Goal: Transaction & Acquisition: Book appointment/travel/reservation

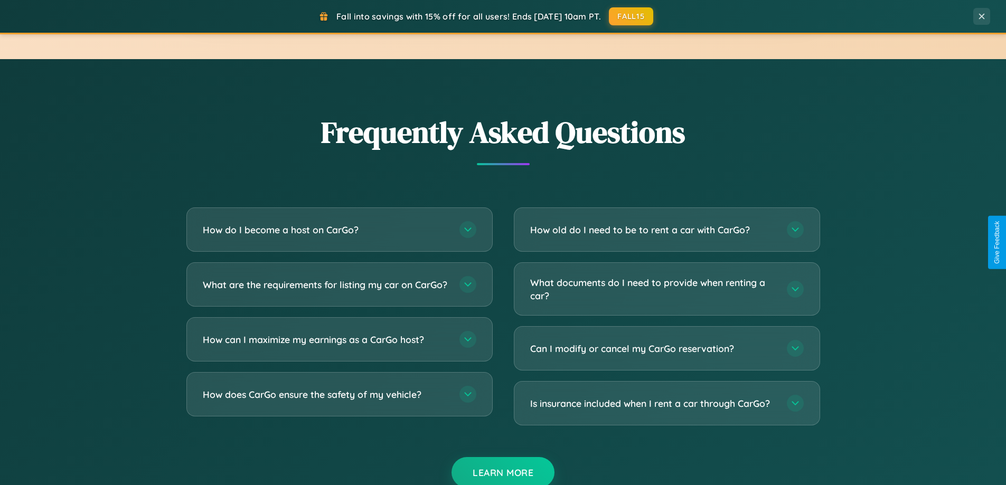
scroll to position [2032, 0]
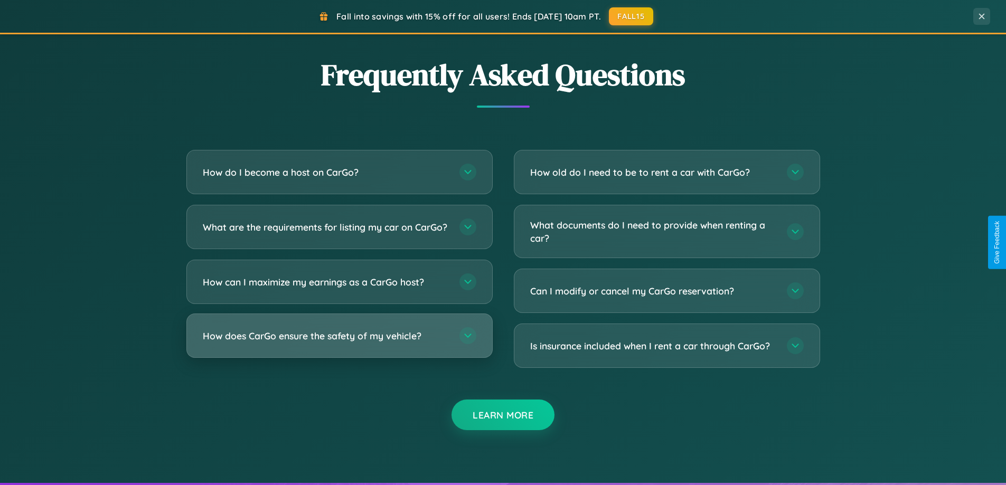
click at [339, 343] on h3 "How does CarGo ensure the safety of my vehicle?" at bounding box center [326, 335] width 246 height 13
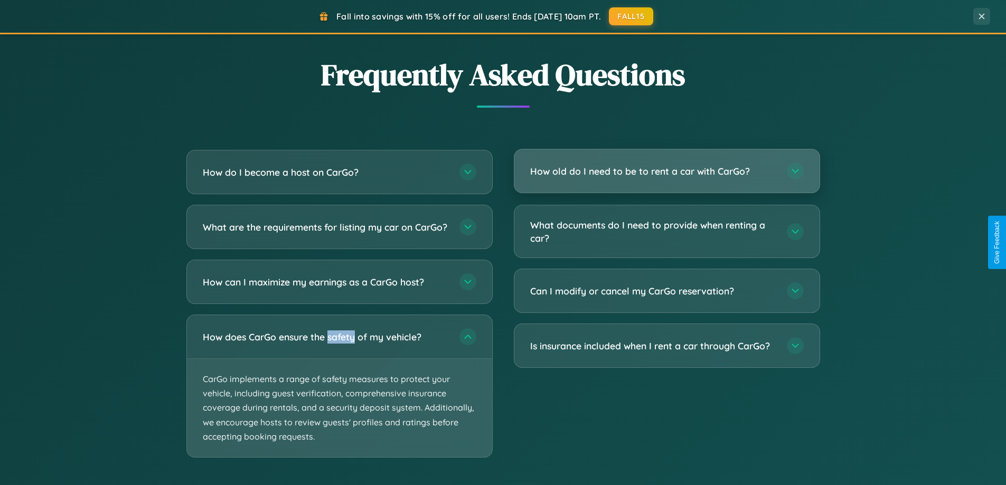
click at [666, 171] on h3 "How old do I need to be to rent a car with CarGo?" at bounding box center [653, 171] width 246 height 13
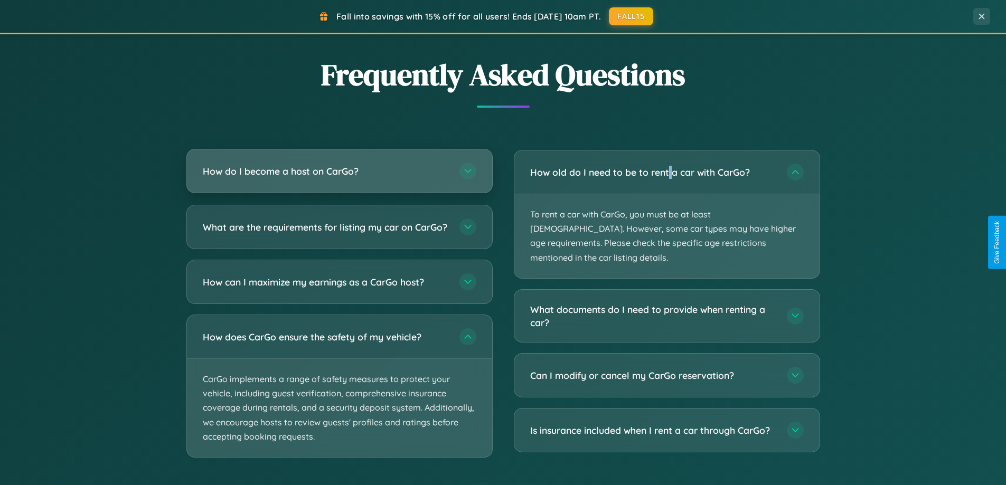
click at [339, 172] on h3 "How do I become a host on CarGo?" at bounding box center [326, 171] width 246 height 13
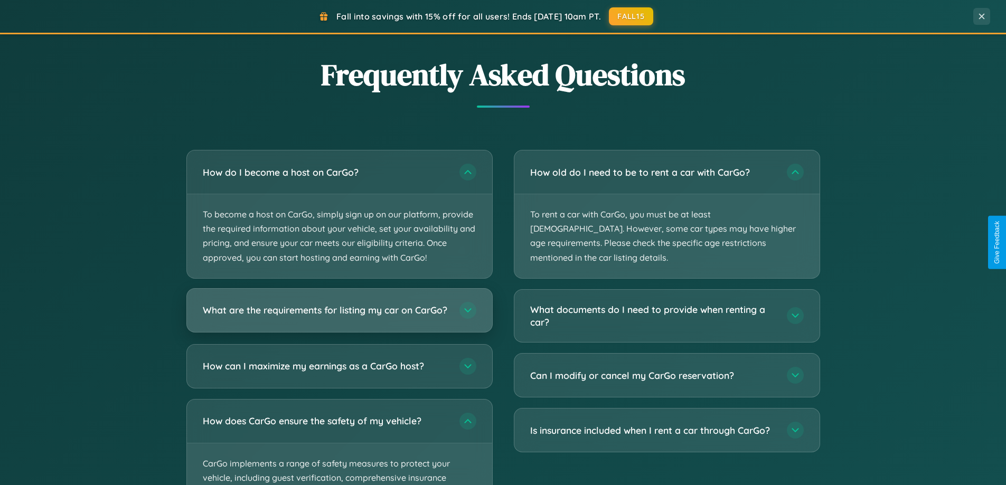
click at [339, 316] on h3 "What are the requirements for listing my car on CarGo?" at bounding box center [326, 310] width 246 height 13
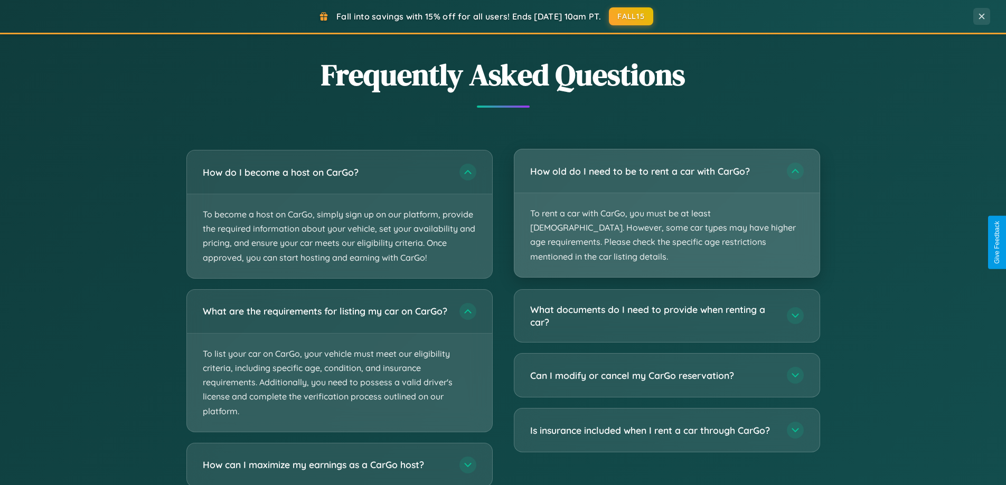
click at [666, 207] on p "To rent a car with CarGo, you must be at least [DEMOGRAPHIC_DATA]. However, som…" at bounding box center [666, 235] width 305 height 84
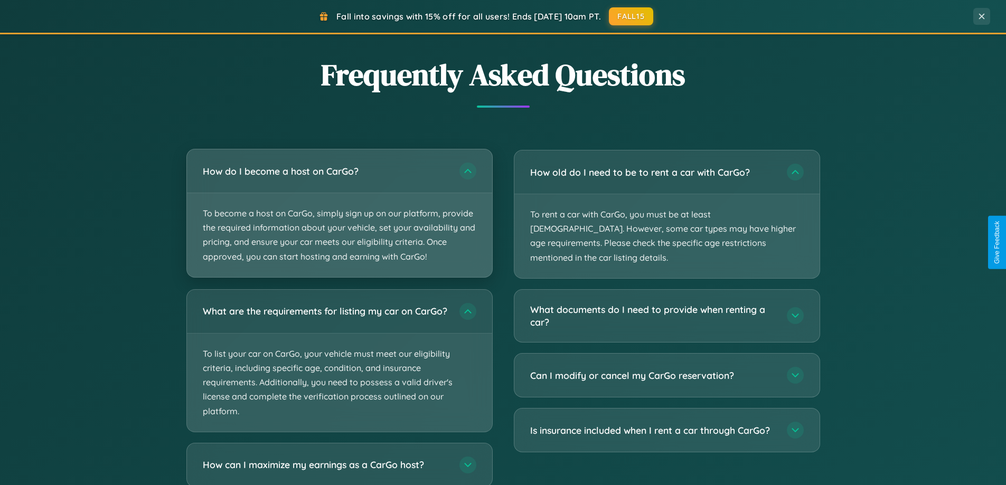
click at [339, 213] on p "To become a host on CarGo, simply sign up on our platform, provide the required…" at bounding box center [339, 235] width 305 height 84
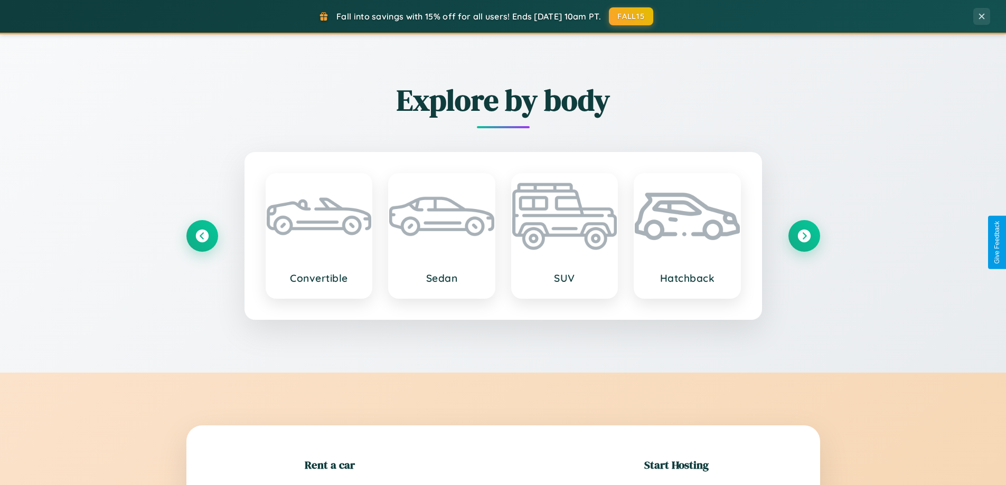
scroll to position [455, 0]
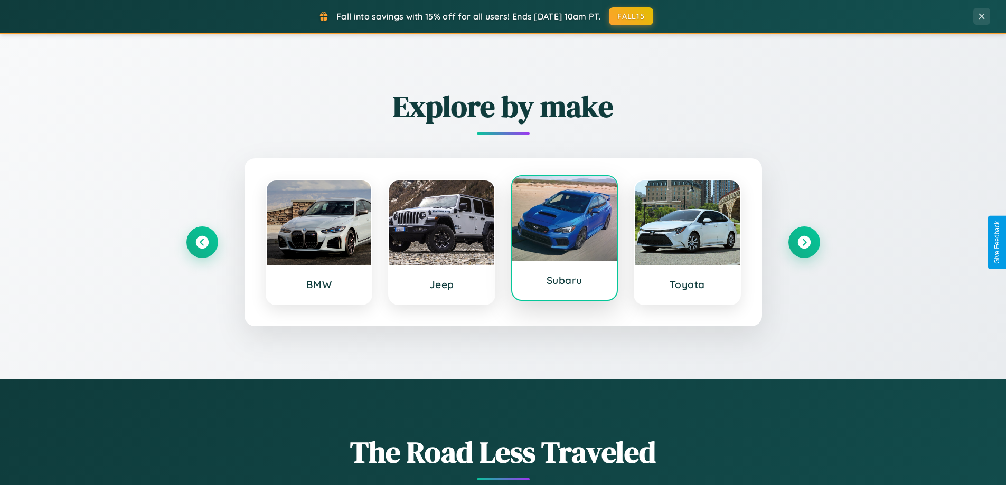
click at [564, 238] on div at bounding box center [564, 218] width 105 height 84
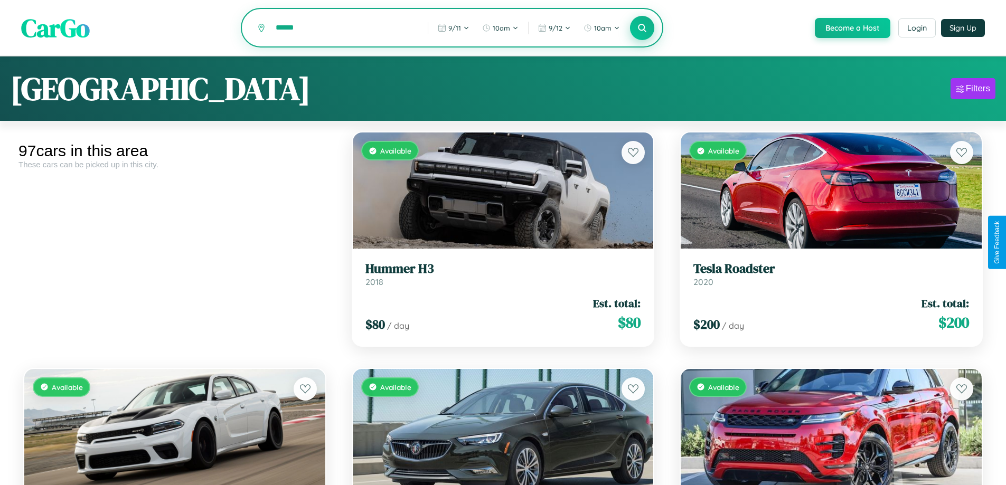
type input "******"
click at [641, 29] on icon at bounding box center [642, 28] width 10 height 10
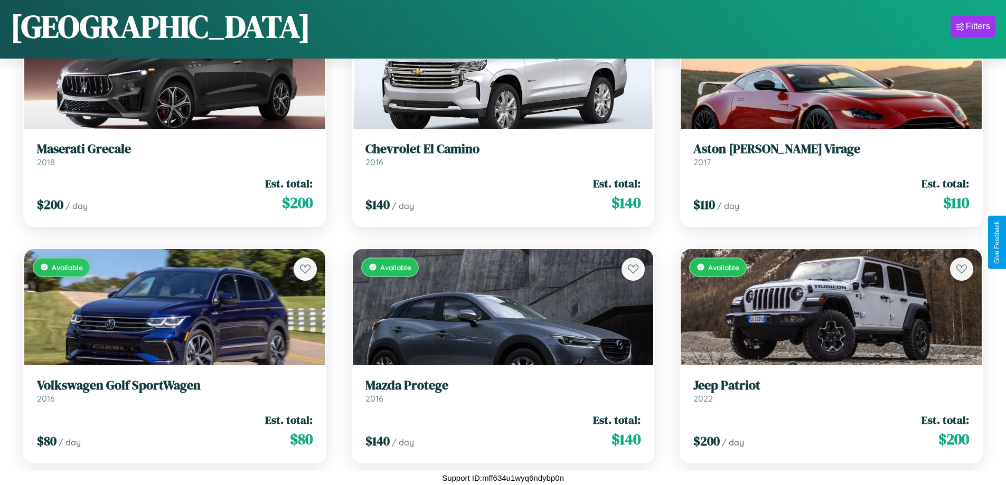
scroll to position [5350, 0]
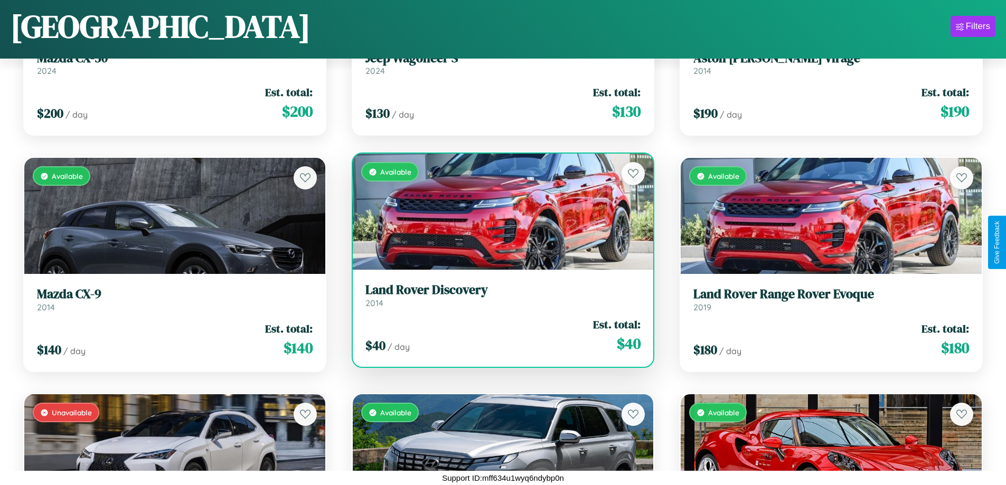
click at [498, 295] on h3 "Land Rover Discovery" at bounding box center [503, 289] width 276 height 15
